Goal: Information Seeking & Learning: Learn about a topic

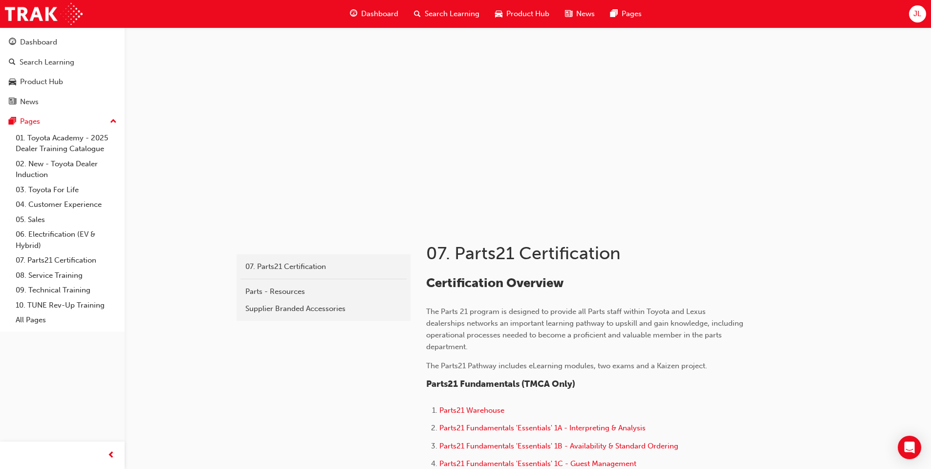
scroll to position [928, 0]
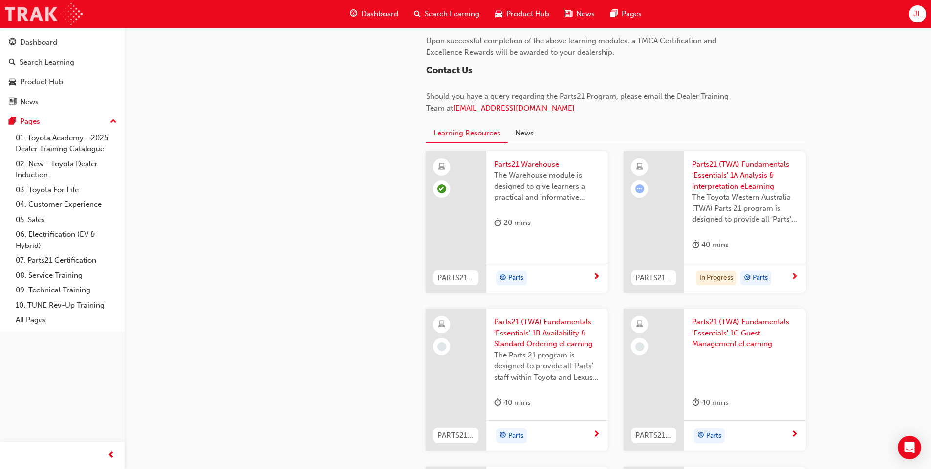
click at [49, 18] on img at bounding box center [44, 14] width 78 height 22
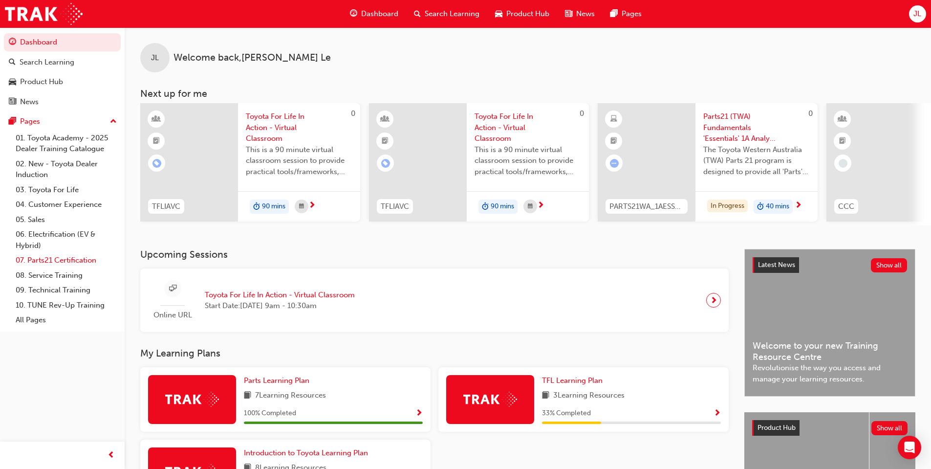
click at [63, 263] on link "07. Parts21 Certification" at bounding box center [66, 260] width 109 height 15
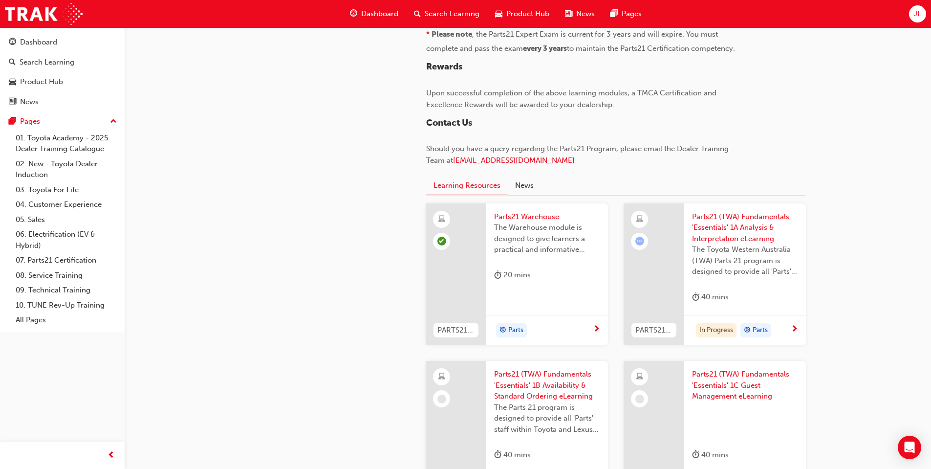
scroll to position [879, 0]
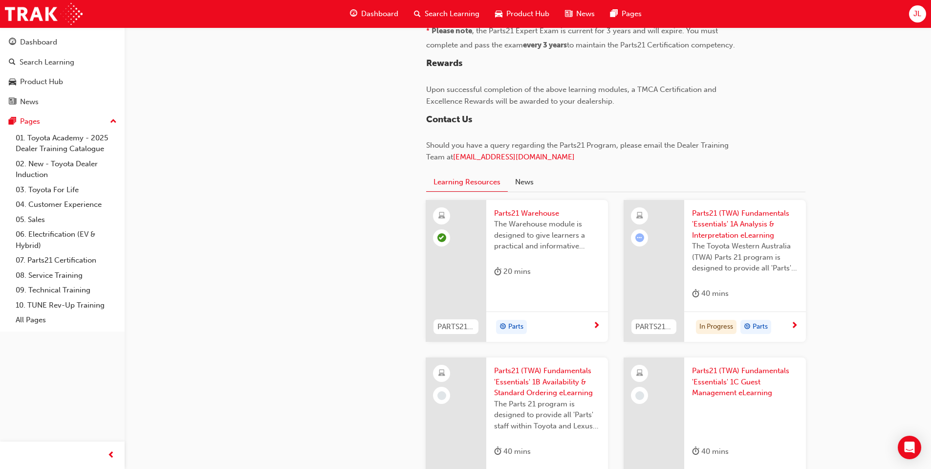
click at [748, 222] on span "Parts21 (TWA) Fundamentals 'Essentials' 1A Analysis & Interpretation eLearning" at bounding box center [745, 224] width 106 height 33
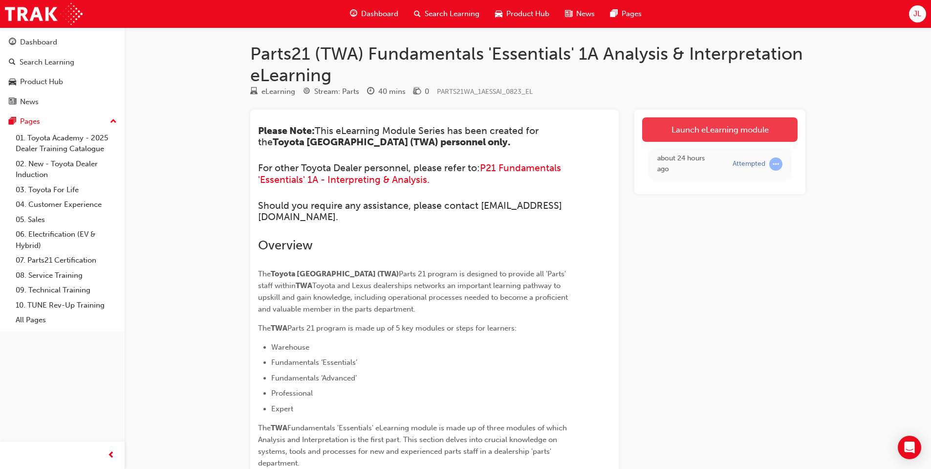
click at [719, 128] on link "Launch eLearning module" at bounding box center [719, 129] width 155 height 24
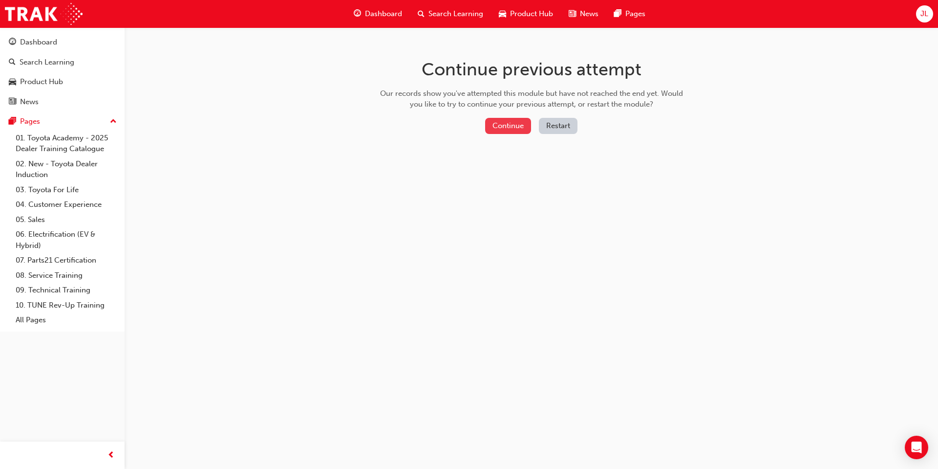
click at [508, 129] on button "Continue" at bounding box center [508, 126] width 46 height 16
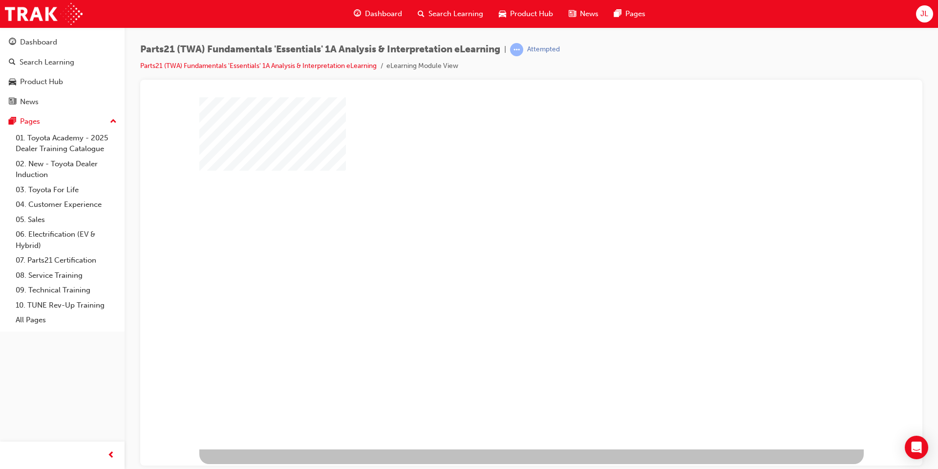
click at [503, 244] on div "play" at bounding box center [503, 244] width 0 height 0
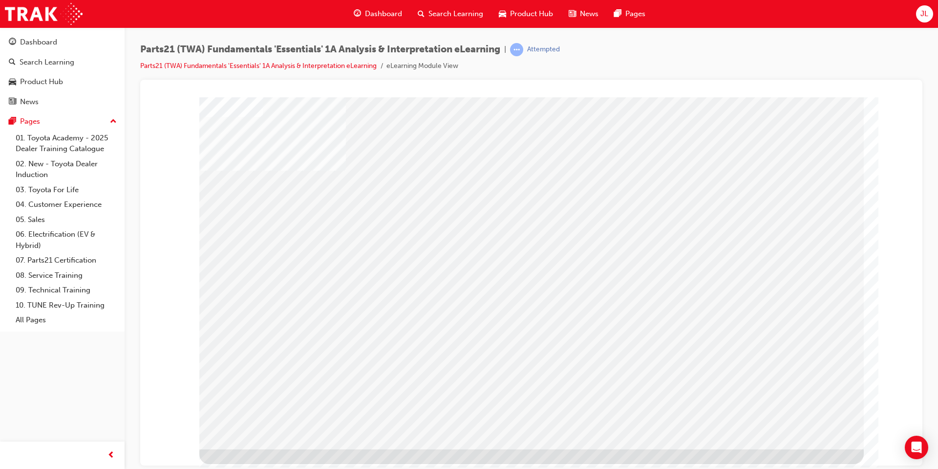
click at [152, 101] on div at bounding box center [531, 101] width 759 height 0
